Goal: Transaction & Acquisition: Purchase product/service

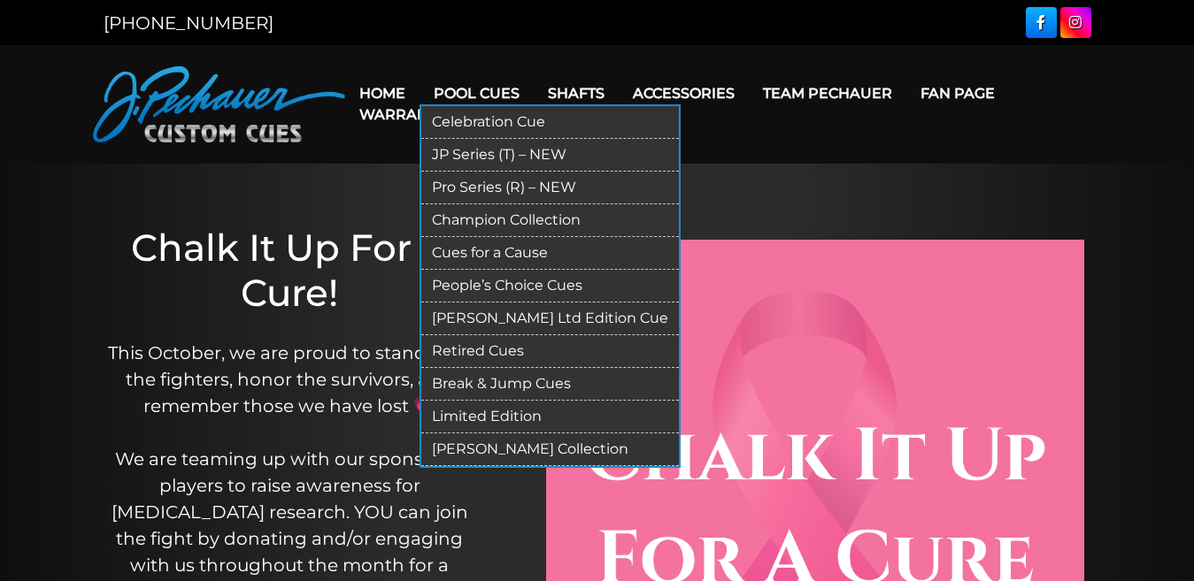
click at [484, 186] on link "Pro Series (R) – NEW" at bounding box center [549, 188] width 257 height 33
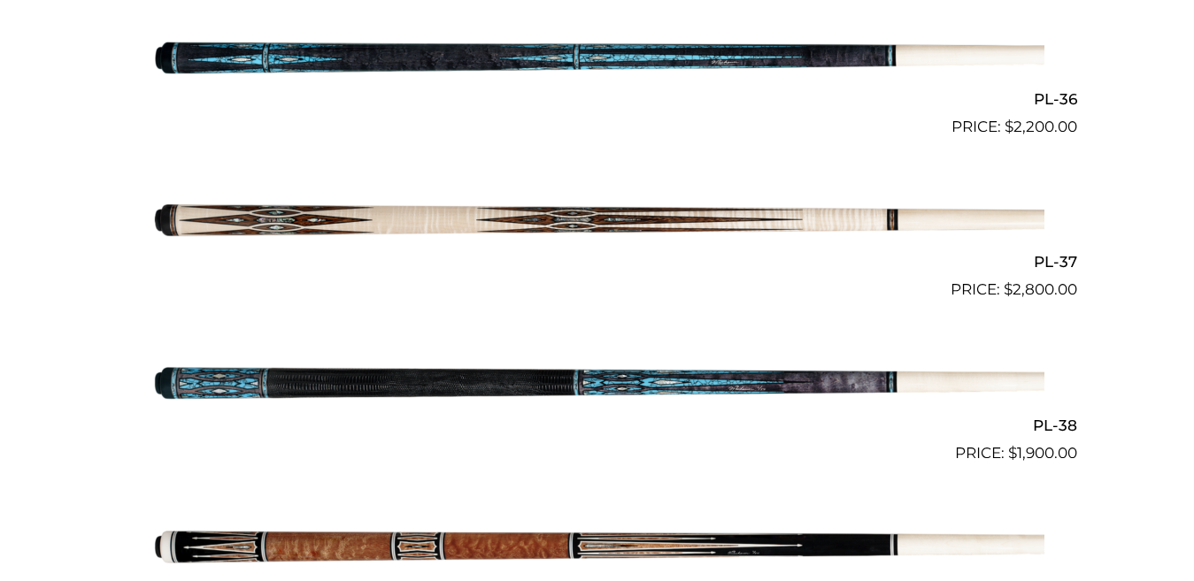
scroll to position [4941, 0]
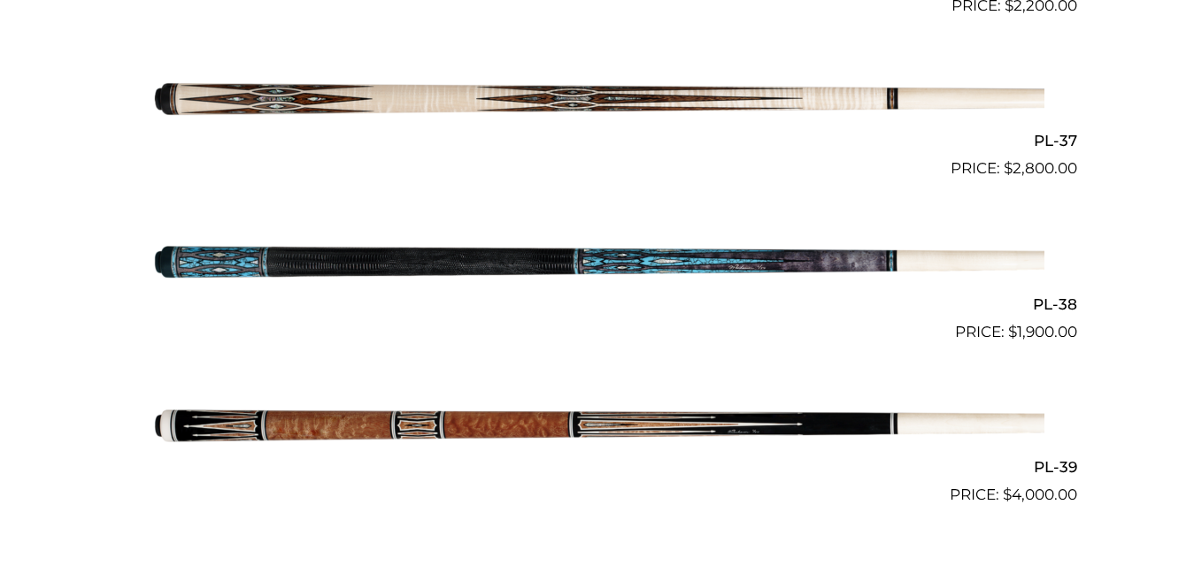
click at [349, 412] on img at bounding box center [597, 425] width 894 height 149
